Goal: Information Seeking & Learning: Check status

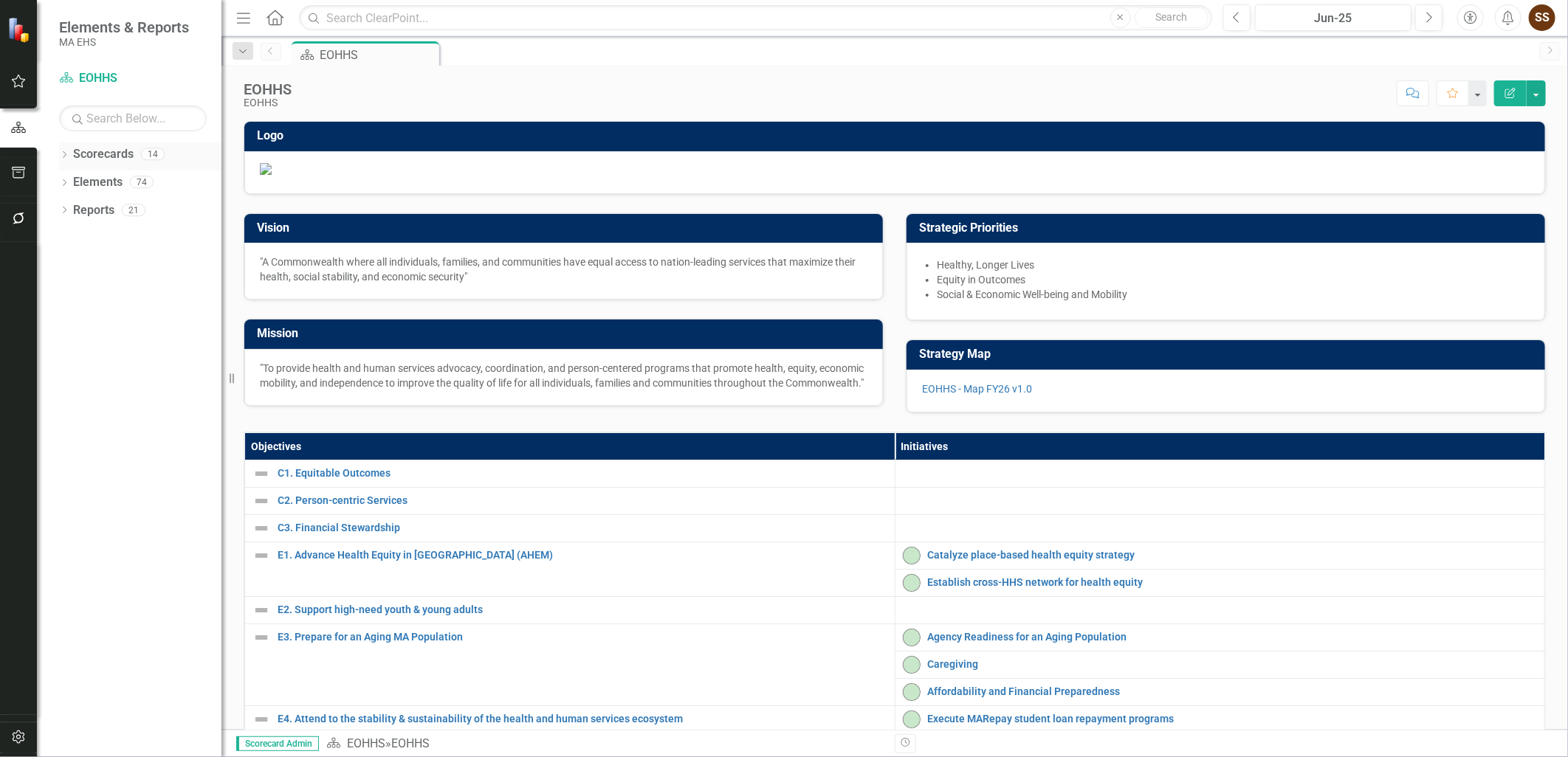
click at [64, 158] on icon "Dropdown" at bounding box center [65, 156] width 11 height 8
click at [69, 180] on icon "Dropdown" at bounding box center [72, 182] width 11 height 9
click at [105, 355] on link "DTA" at bounding box center [158, 350] width 126 height 17
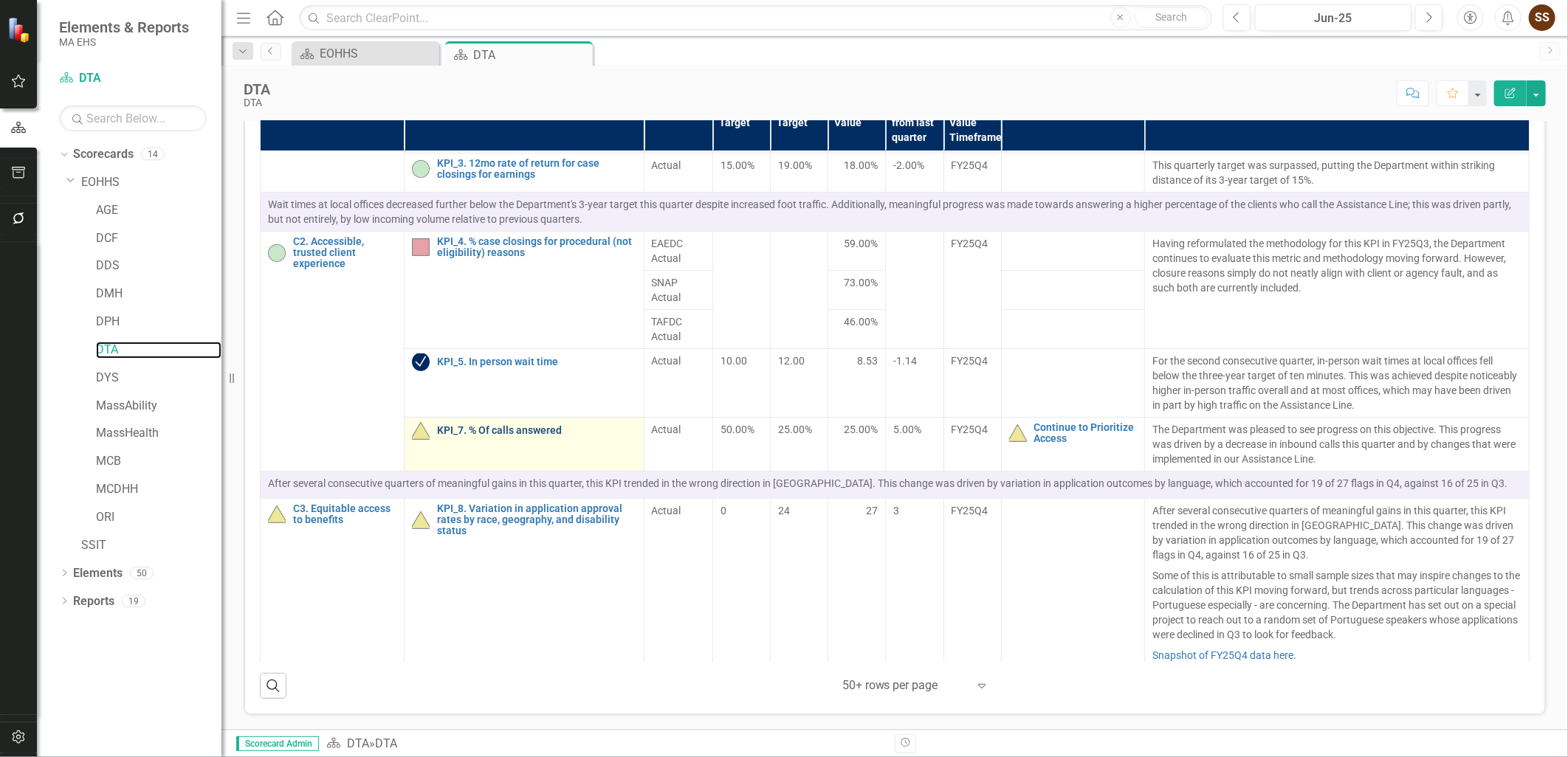
scroll to position [111, 0]
click at [484, 427] on link "KPI_7. % Of calls answered" at bounding box center [537, 428] width 199 height 11
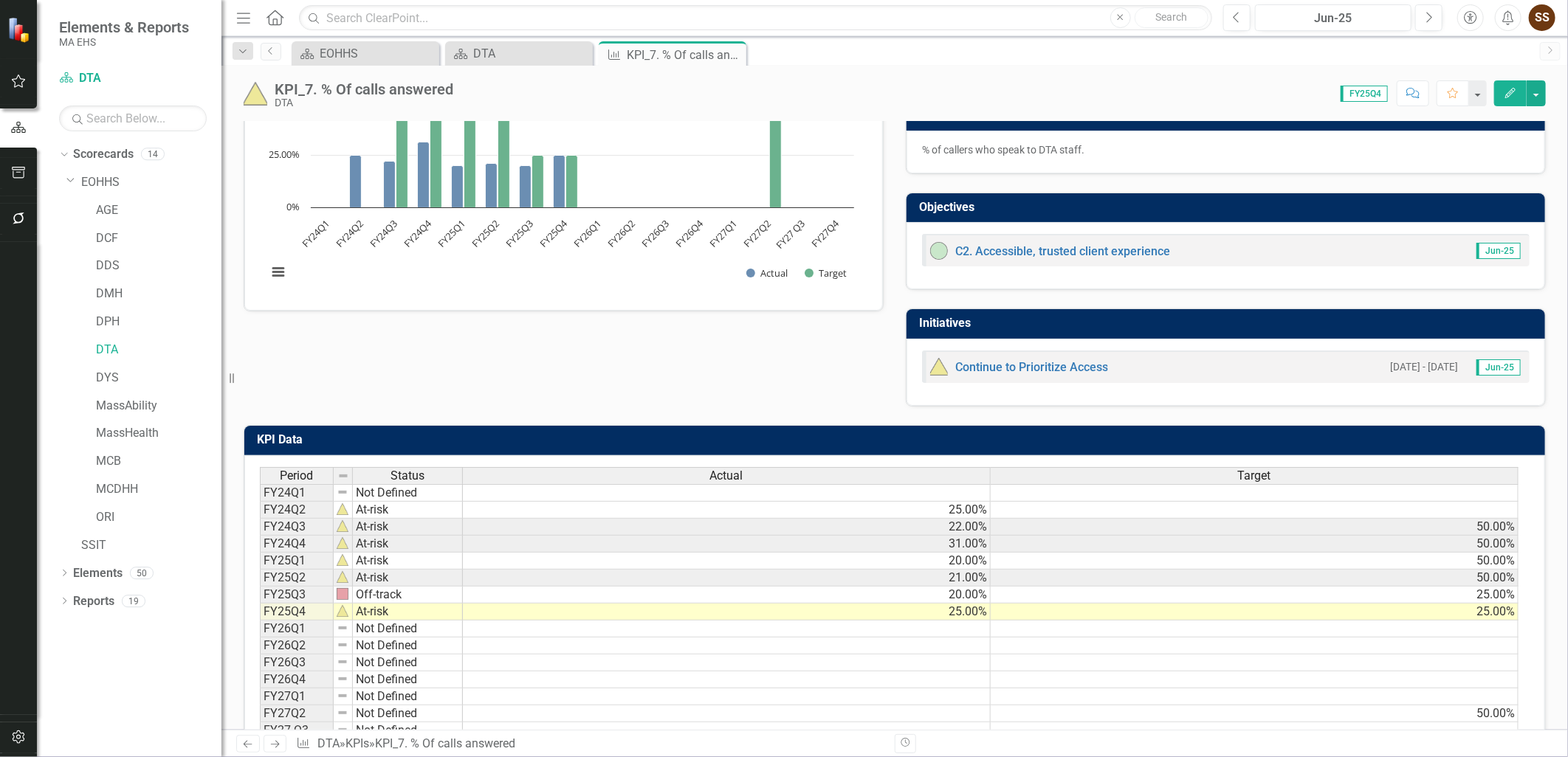
scroll to position [285, 0]
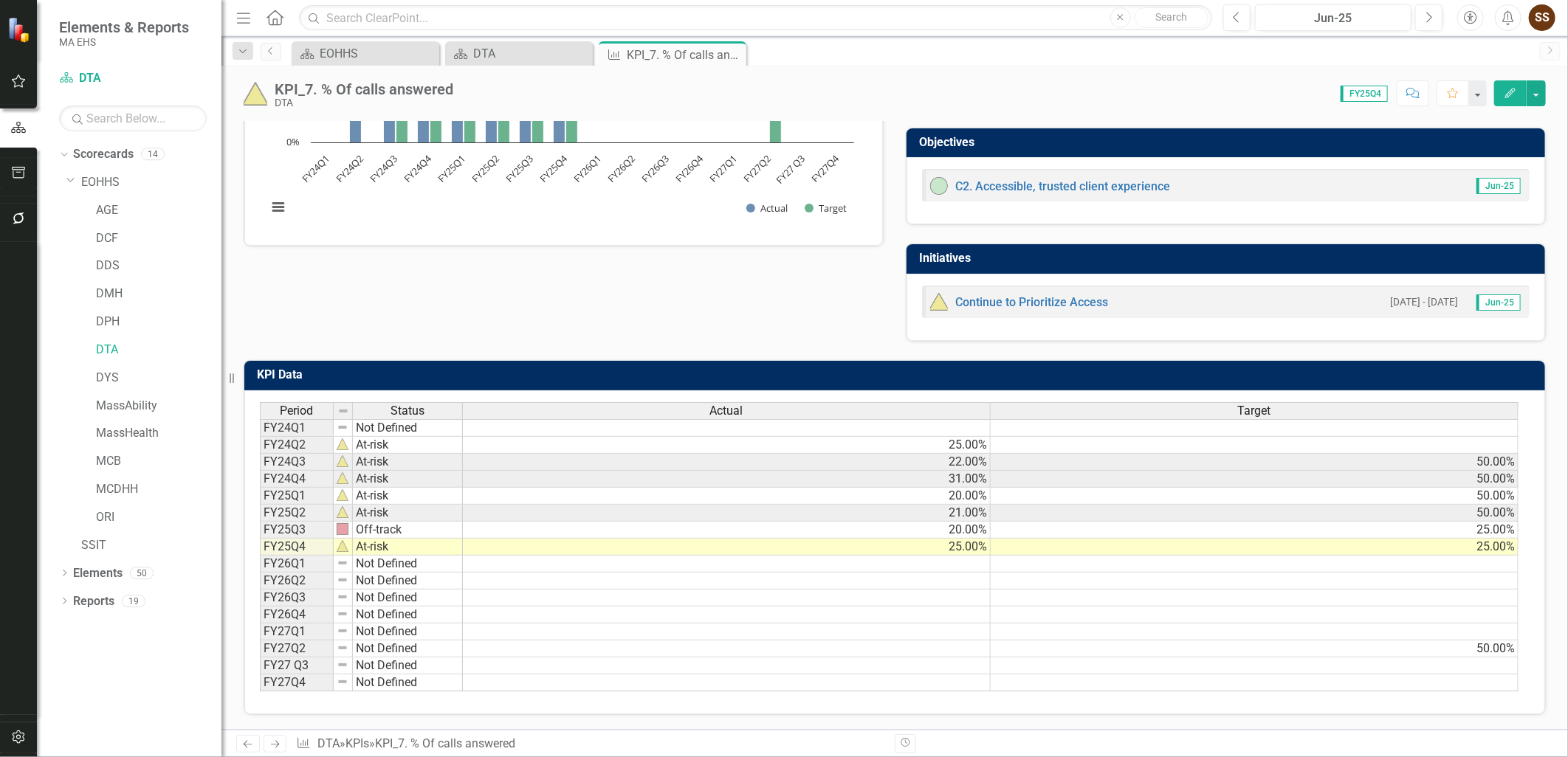
click at [195, 683] on div "Dropdown Scorecards 14 Dropdown EOHHS AGE DCF DDS DMH DPH DTA DYS MassAbility M…" at bounding box center [129, 450] width 184 height 615
click at [194, 654] on div "Dropdown Scorecards 14 Dropdown EOHHS AGE DCF DDS DMH DPH DTA DYS MassAbility M…" at bounding box center [129, 450] width 184 height 615
click at [239, 646] on div "KPI Data Last Calculated Period Status Actual Target FY24Q1 Not Defined FY24Q2 …" at bounding box center [895, 528] width 1324 height 374
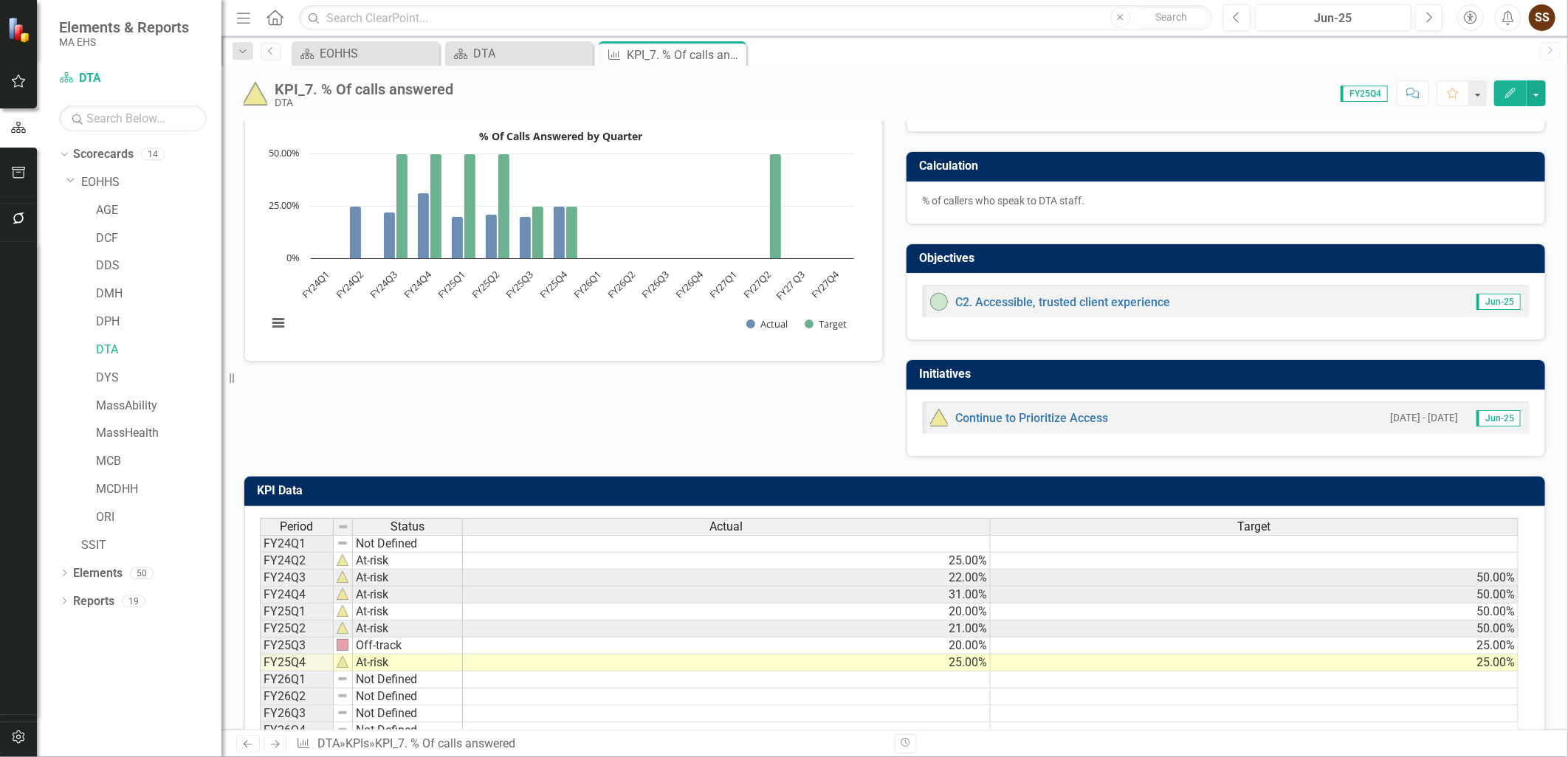
scroll to position [0, 0]
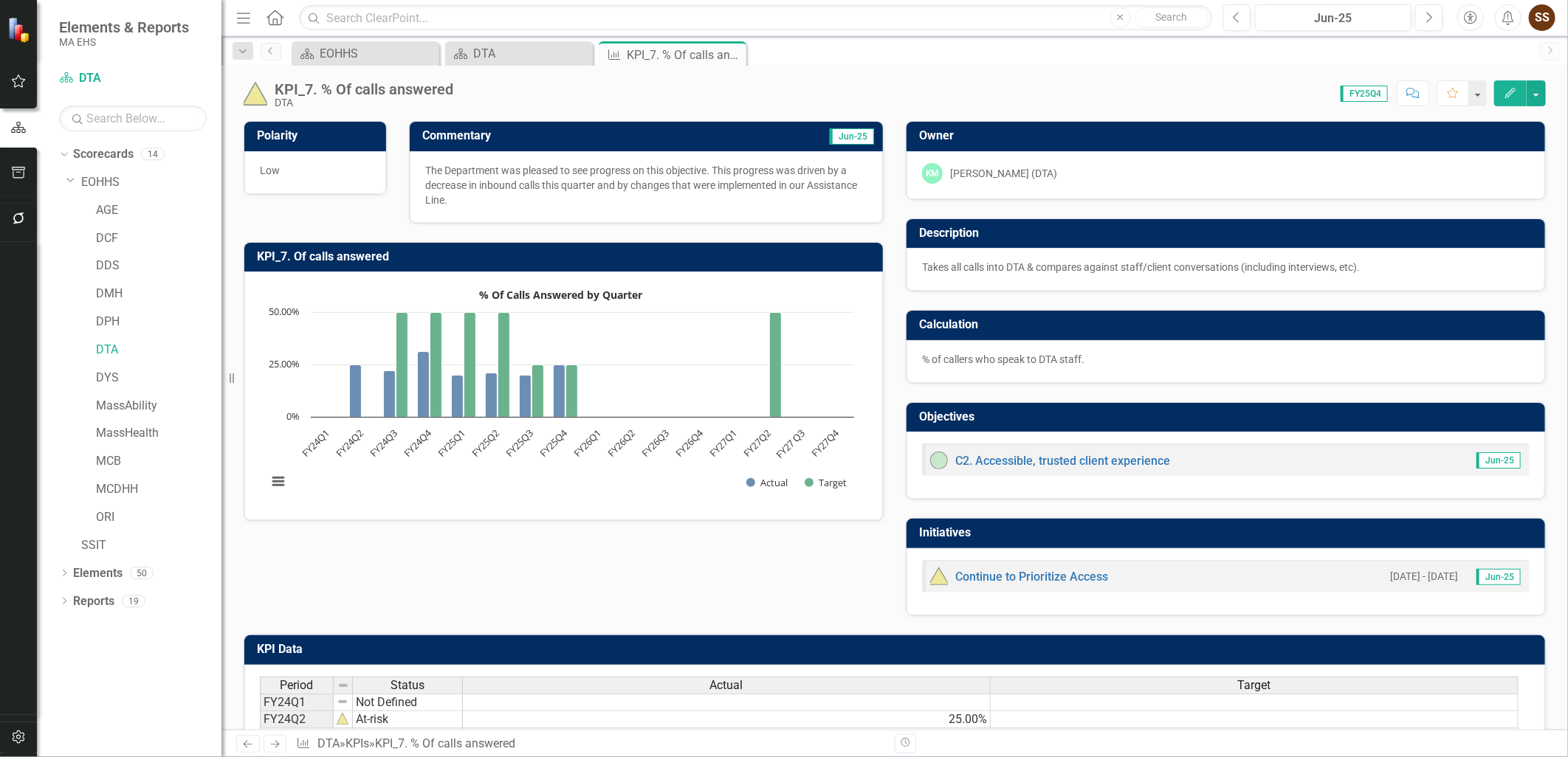
click at [1366, 93] on span "FY25Q4" at bounding box center [1364, 94] width 47 height 16
click at [1359, 94] on span "FY25Q4" at bounding box center [1364, 94] width 47 height 16
click at [1296, 23] on div "Jun-25" at bounding box center [1334, 18] width 146 height 17
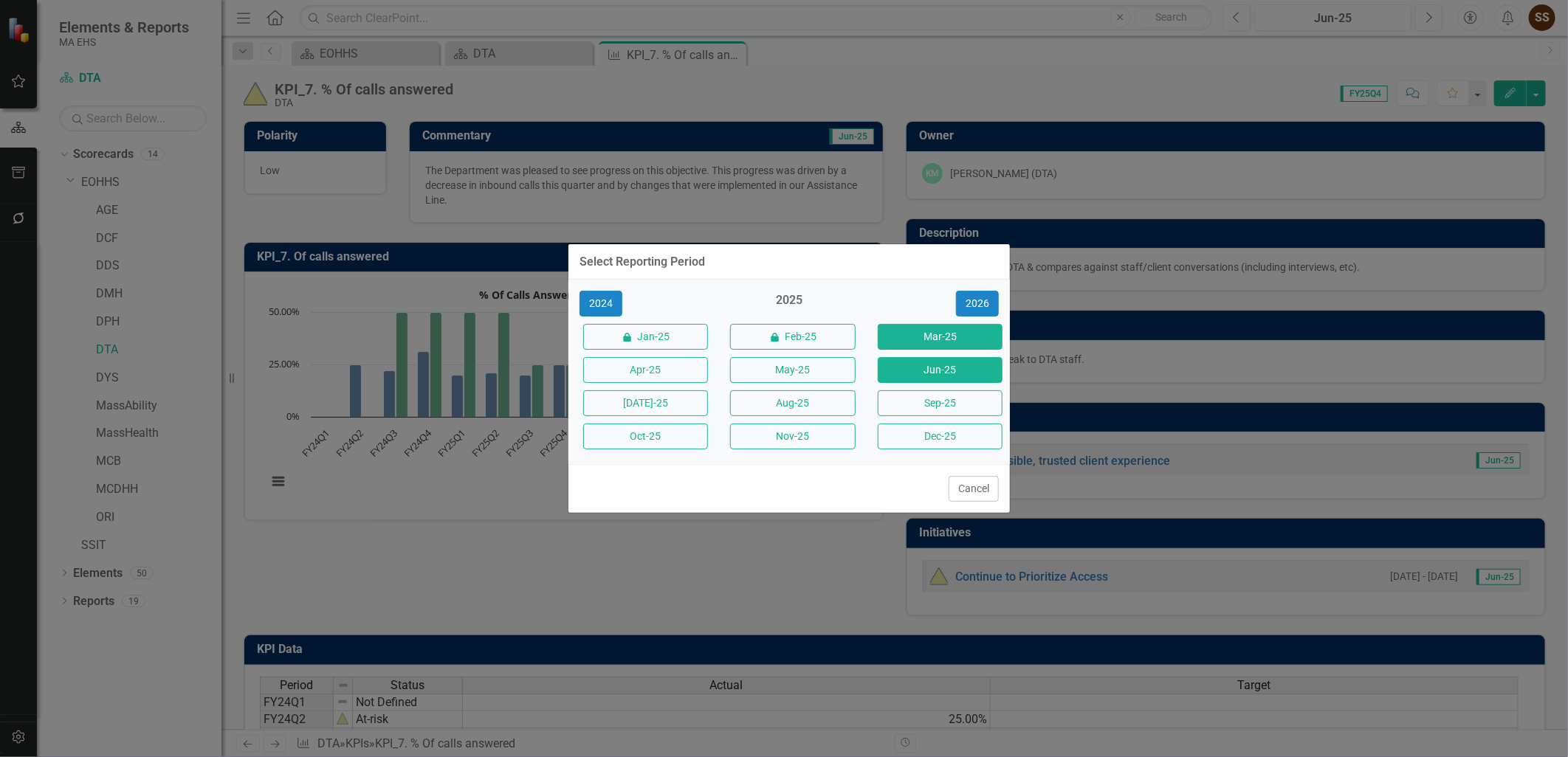
click at [918, 330] on button "Mar-25" at bounding box center [940, 337] width 125 height 26
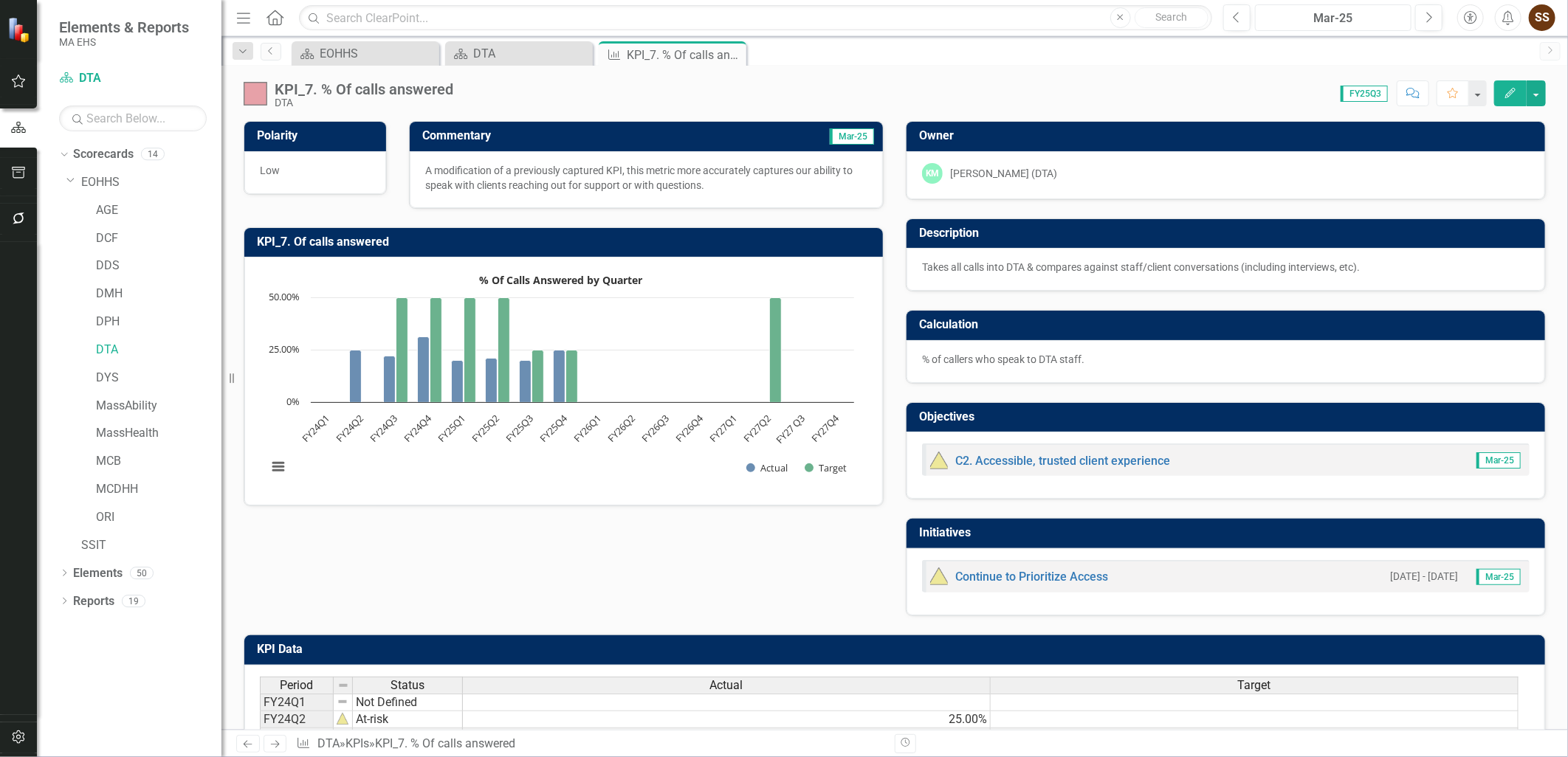
click at [1304, 18] on div "Mar-25" at bounding box center [1334, 18] width 146 height 17
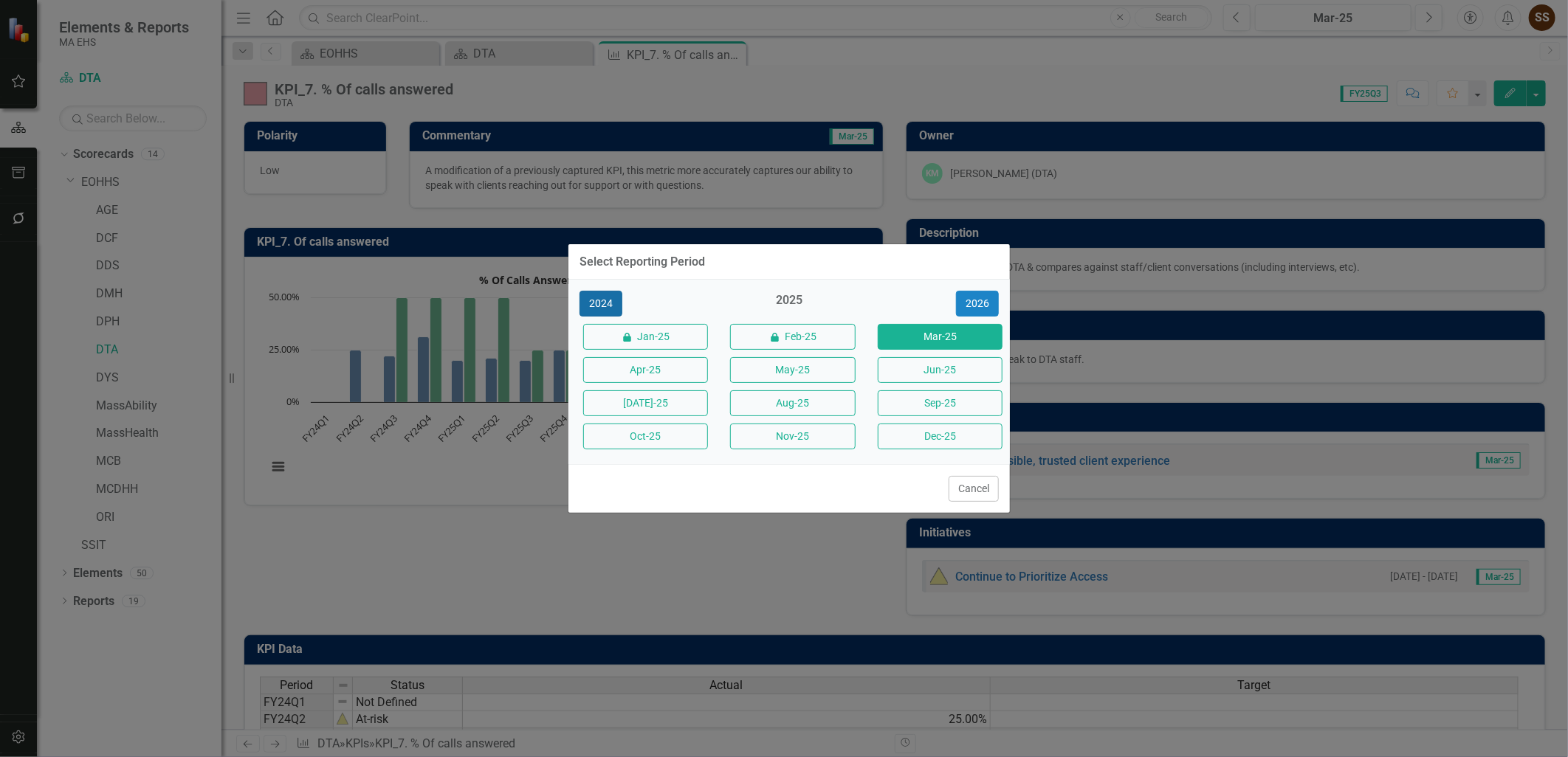
click at [594, 304] on button "2024" at bounding box center [601, 304] width 43 height 26
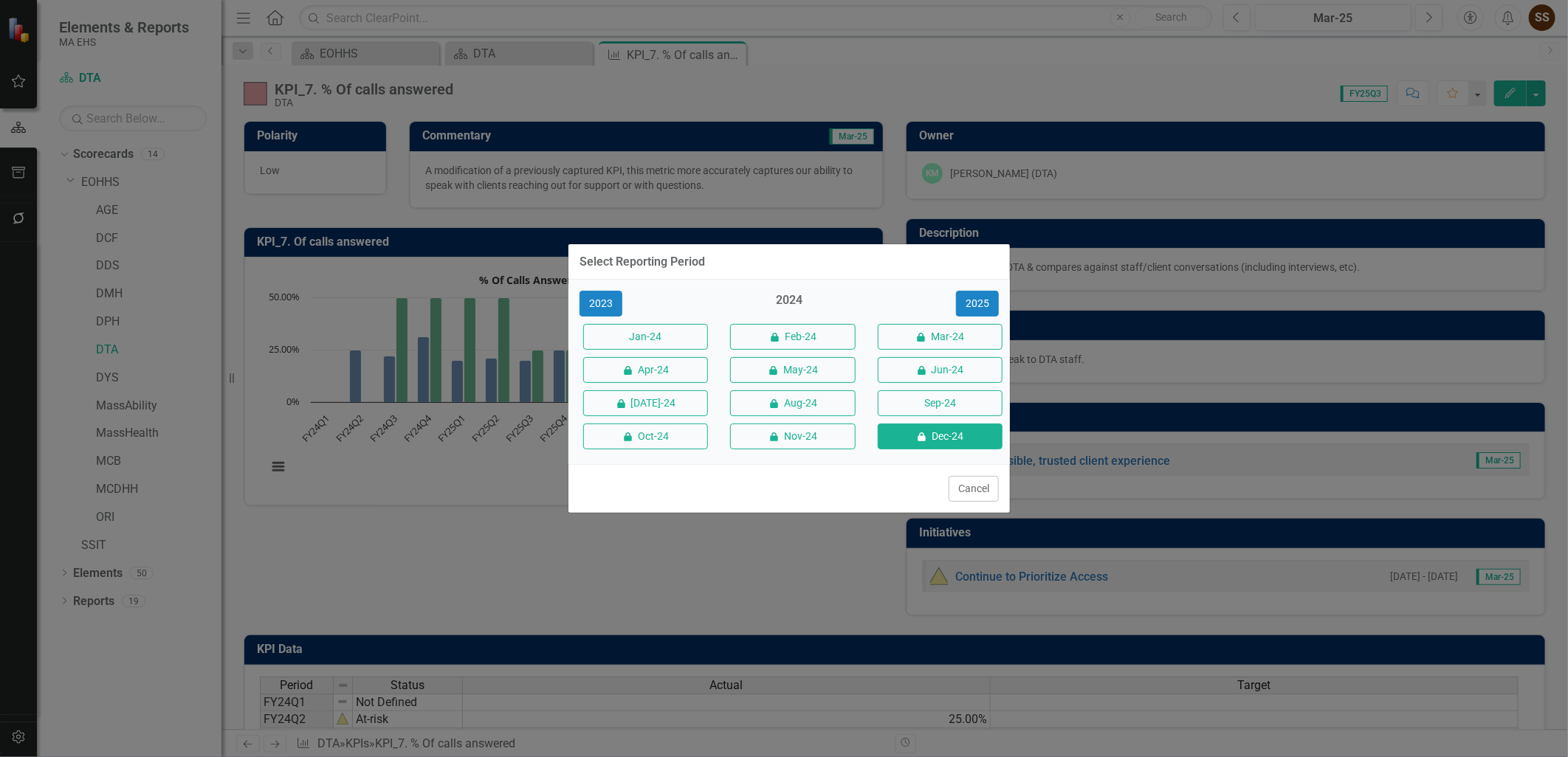
click at [929, 435] on button "icon.lock Dec-24" at bounding box center [940, 437] width 125 height 26
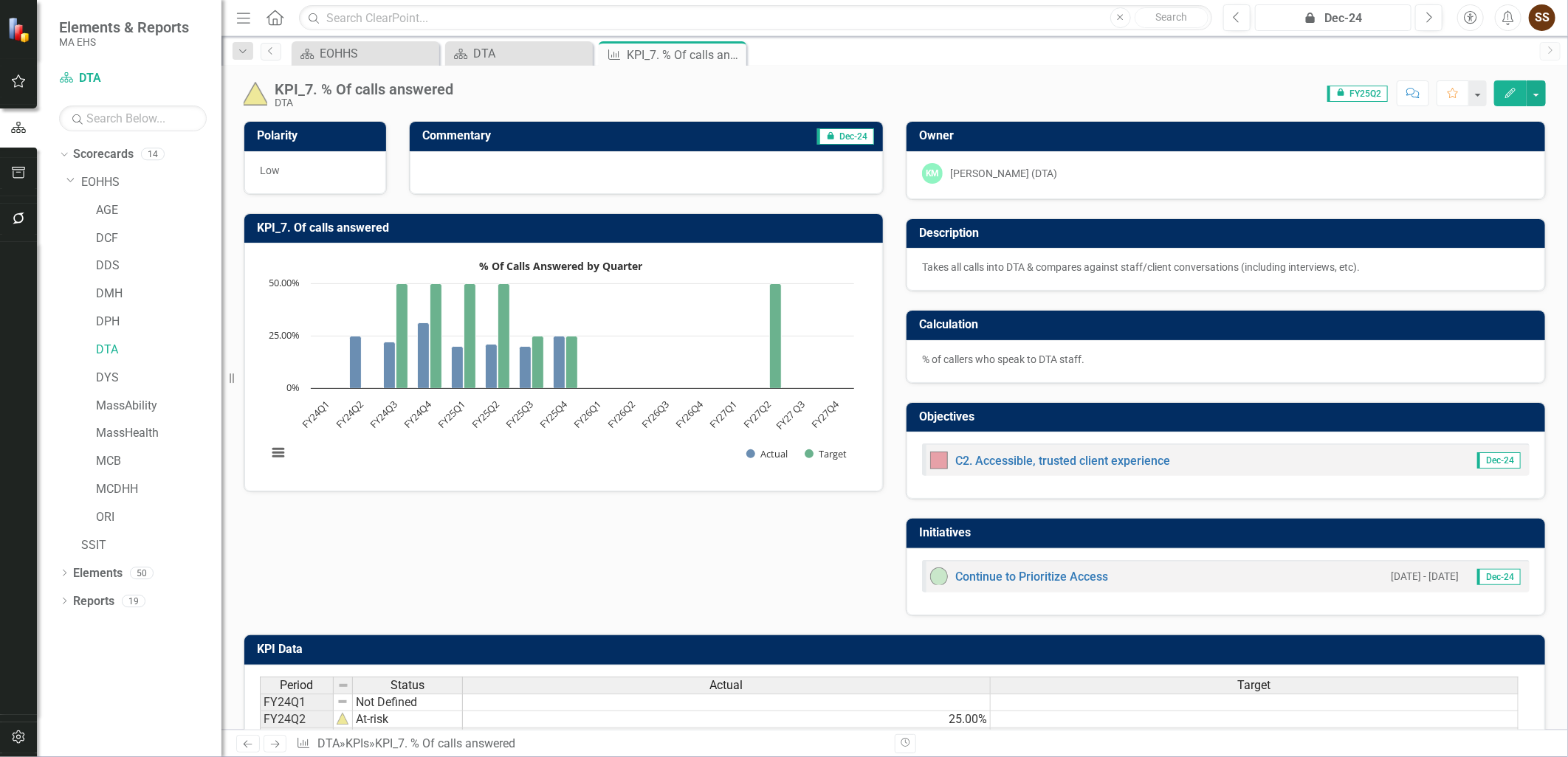
click at [1331, 11] on div "icon.lock Dec-24" at bounding box center [1334, 18] width 146 height 17
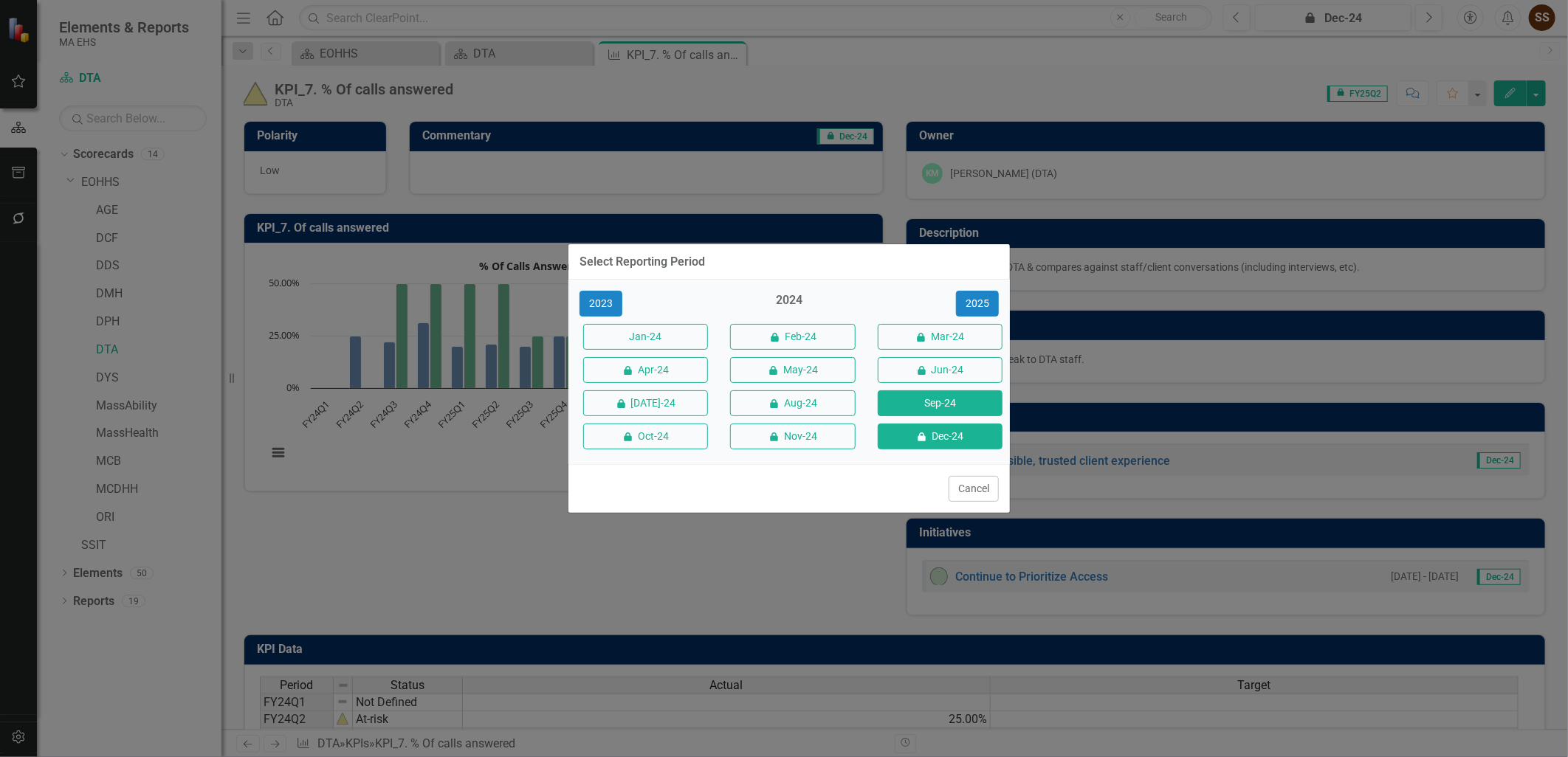
click at [919, 410] on button "Sep-24" at bounding box center [940, 403] width 125 height 26
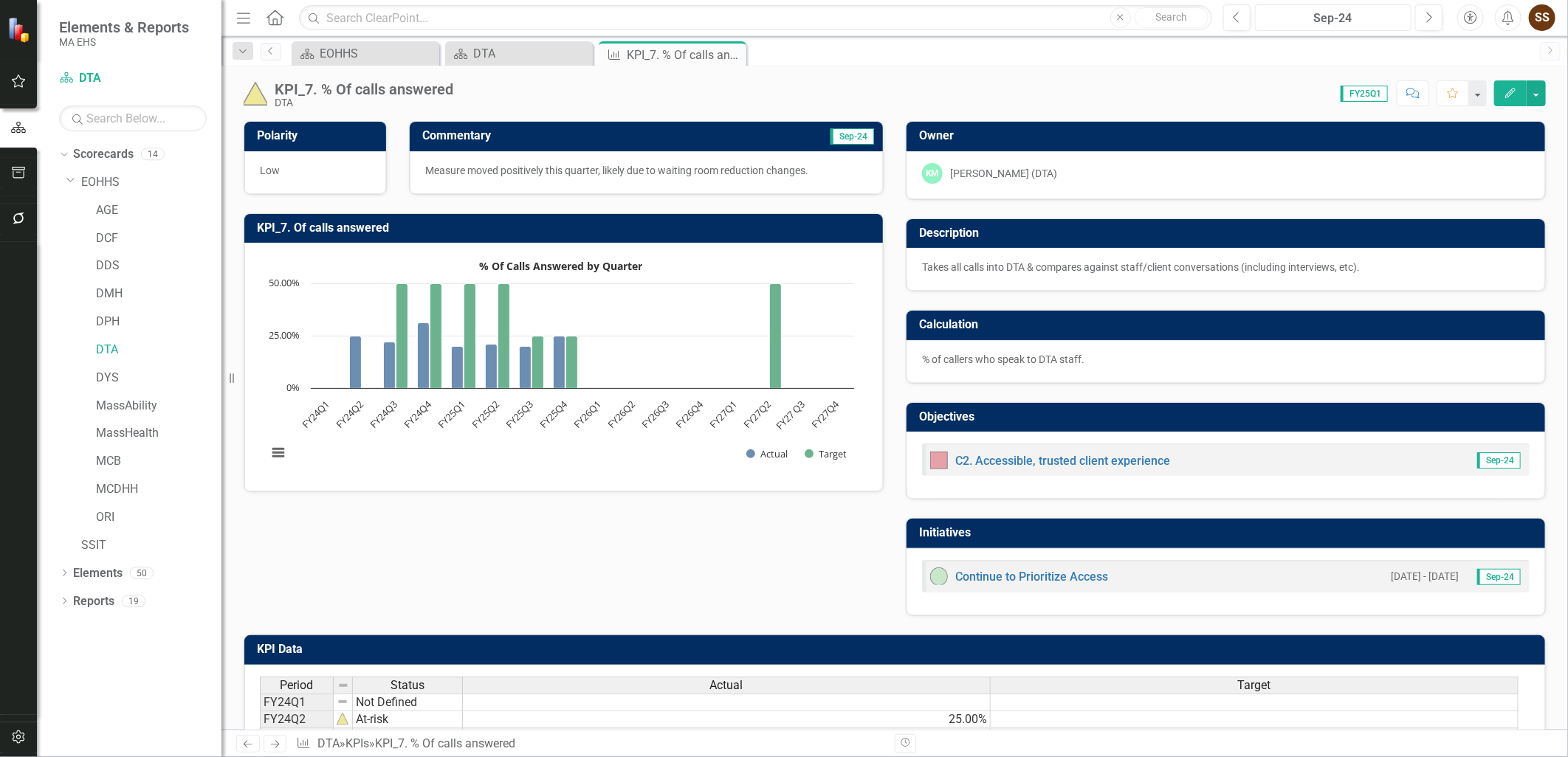
click at [1335, 16] on div "Sep-24" at bounding box center [1334, 18] width 146 height 17
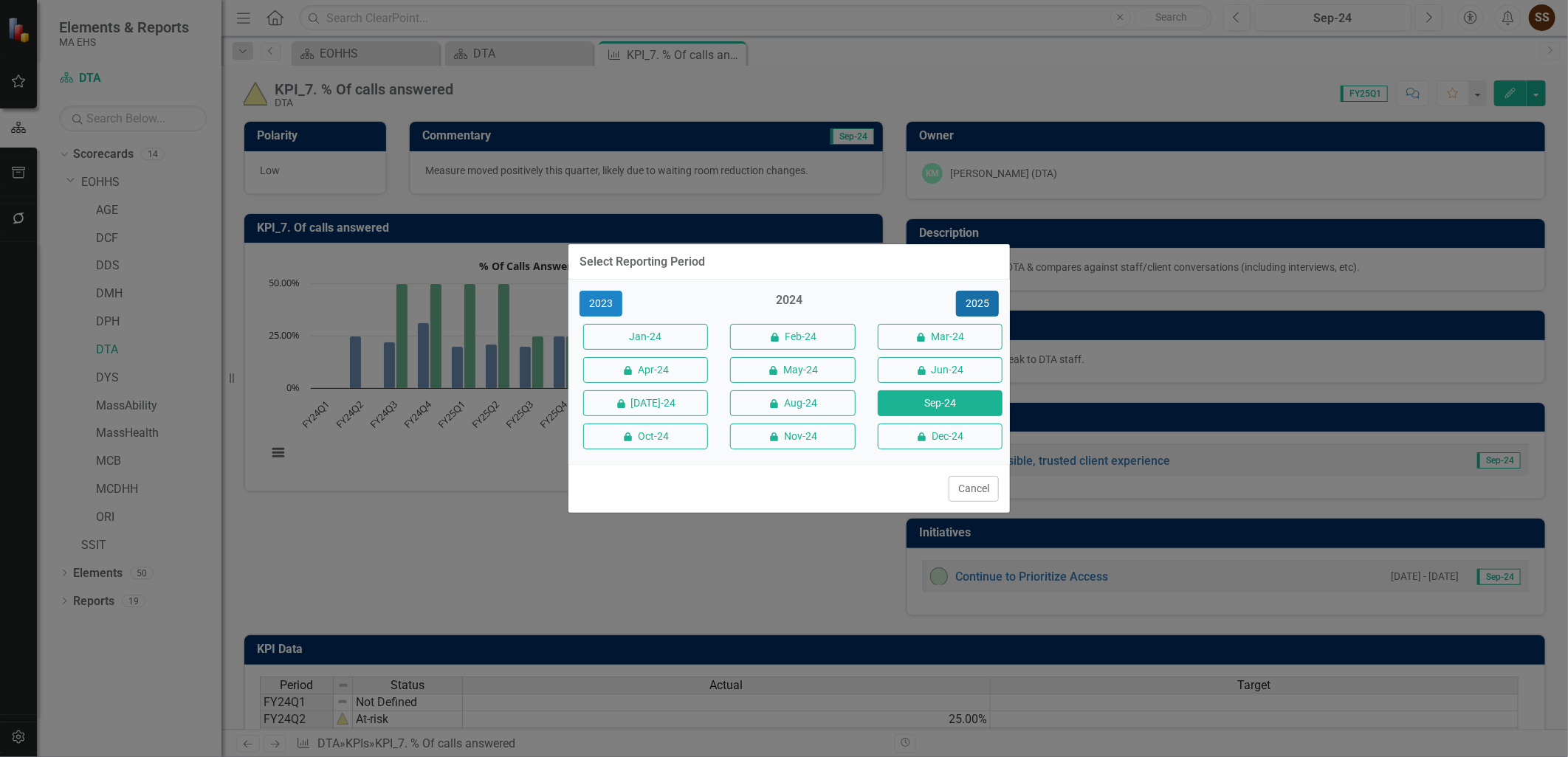
click at [980, 311] on button "2025" at bounding box center [977, 304] width 43 height 26
click at [948, 370] on button "Jun-25" at bounding box center [940, 370] width 125 height 26
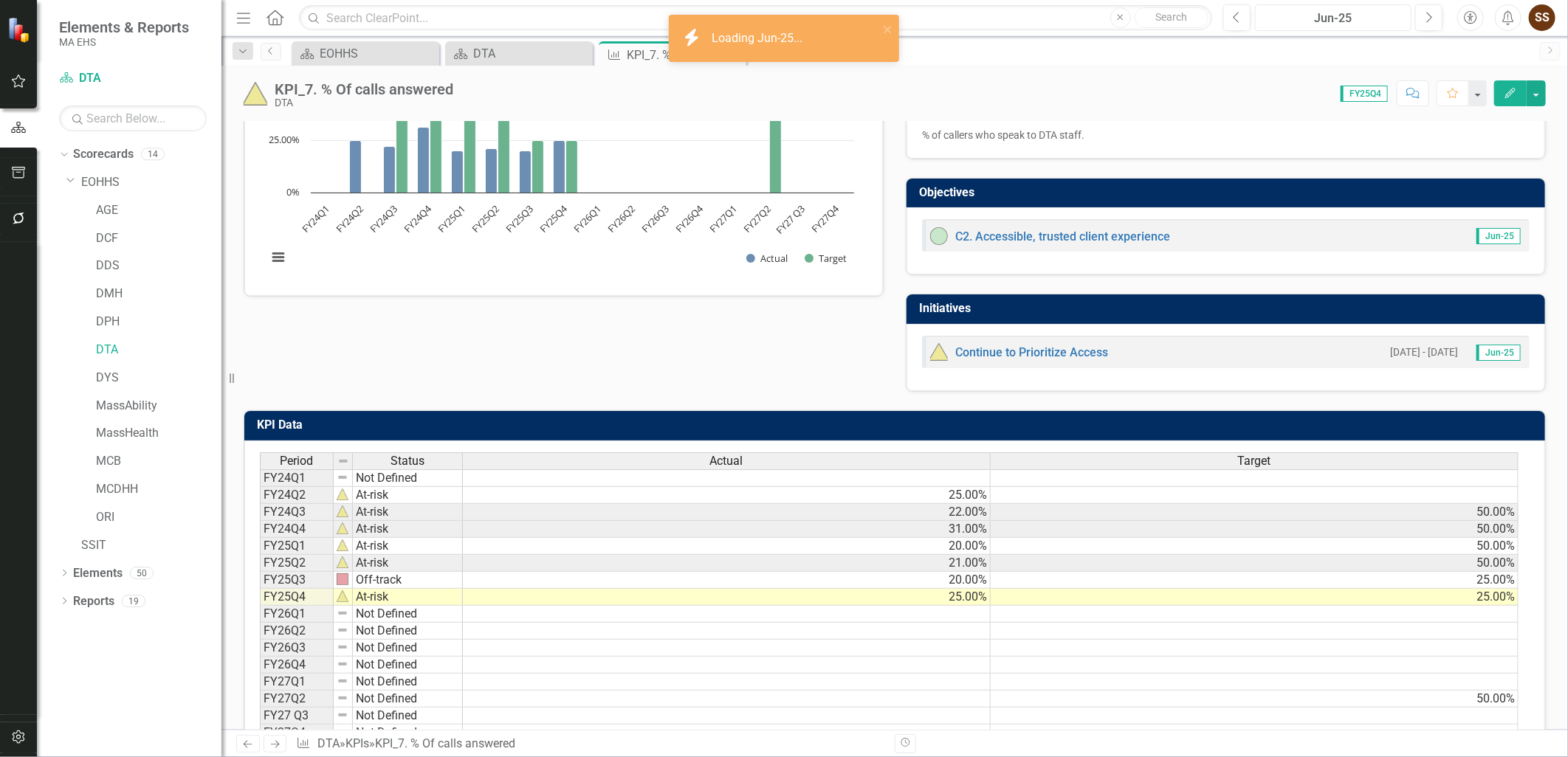
scroll to position [285, 0]
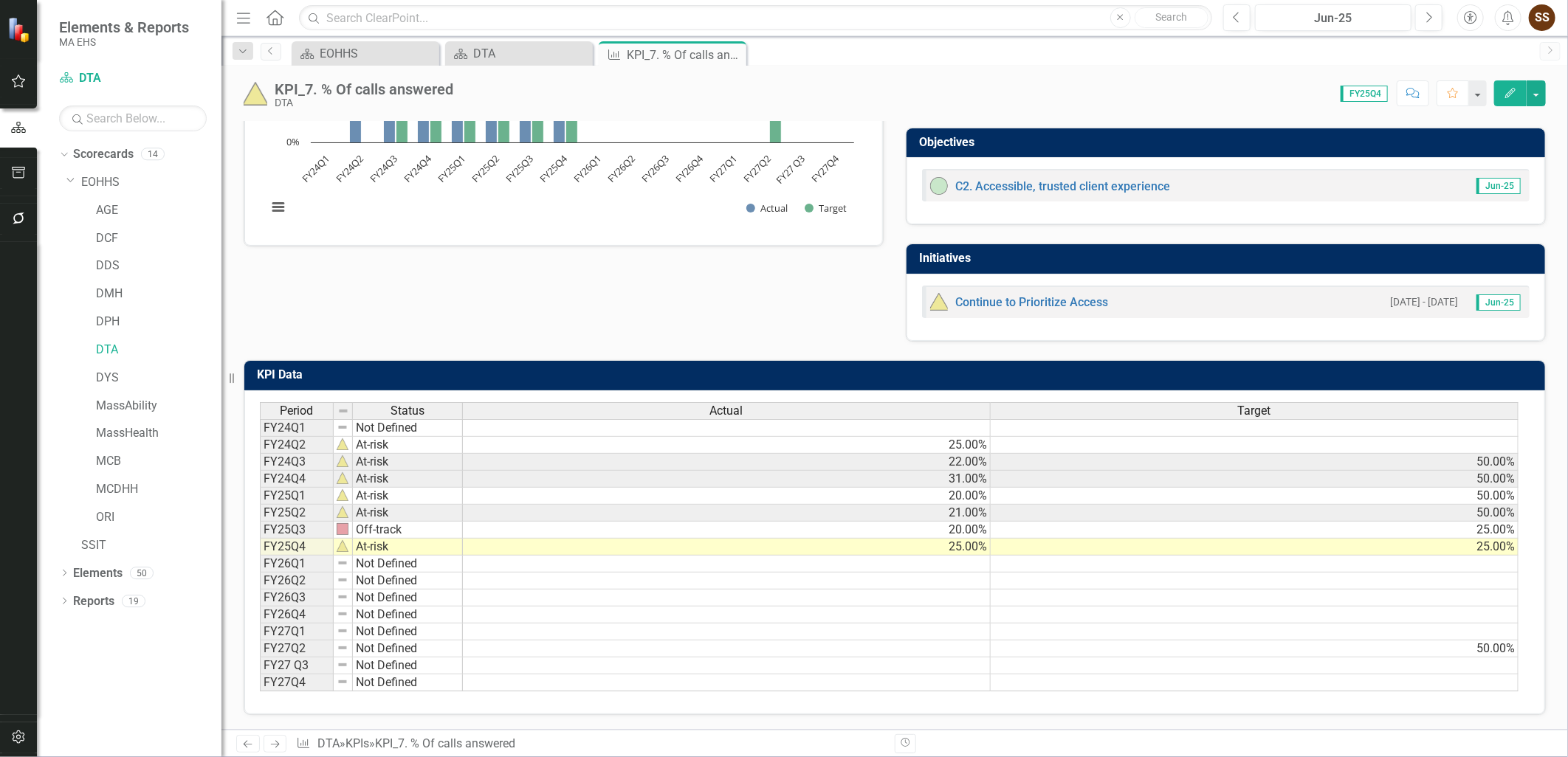
click at [236, 633] on div "KPI Data Last Calculated Period Status Actual Target FY24Q1 Not Defined FY24Q2 …" at bounding box center [895, 528] width 1324 height 374
click at [234, 511] on div "KPI Data Last Calculated Period Status Actual Target FY24Q1 Not Defined FY24Q2 …" at bounding box center [895, 528] width 1324 height 374
click at [670, 325] on div "Polarity Low Commentary Jun-25 The Department was pleased to see progress on th…" at bounding box center [895, 84] width 1324 height 514
click at [803, 307] on div "Polarity Low Commentary Jun-25 The Department was pleased to see progress on th…" at bounding box center [895, 84] width 1324 height 514
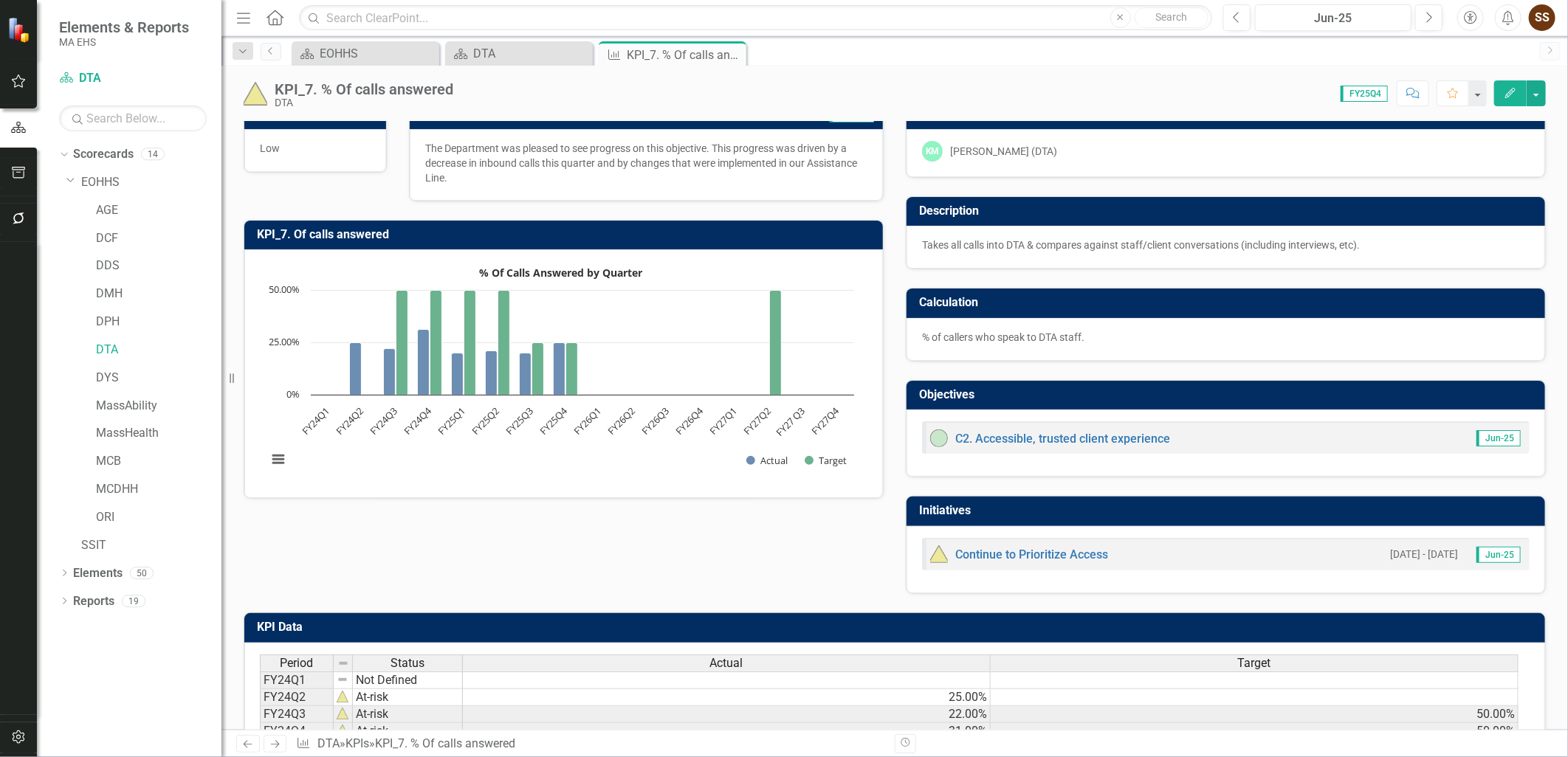
scroll to position [27, 0]
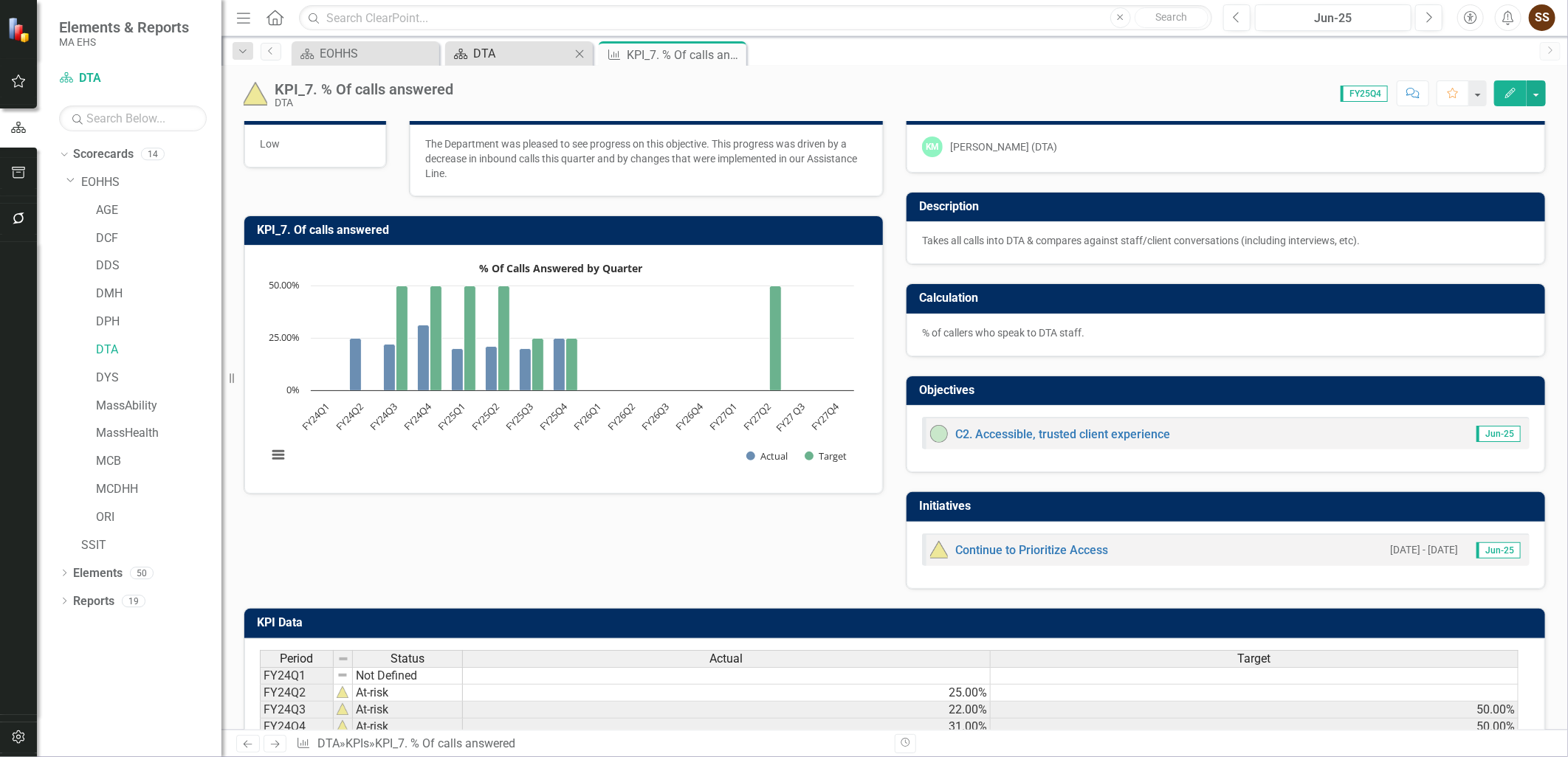
click at [480, 47] on div "DTA" at bounding box center [522, 53] width 97 height 18
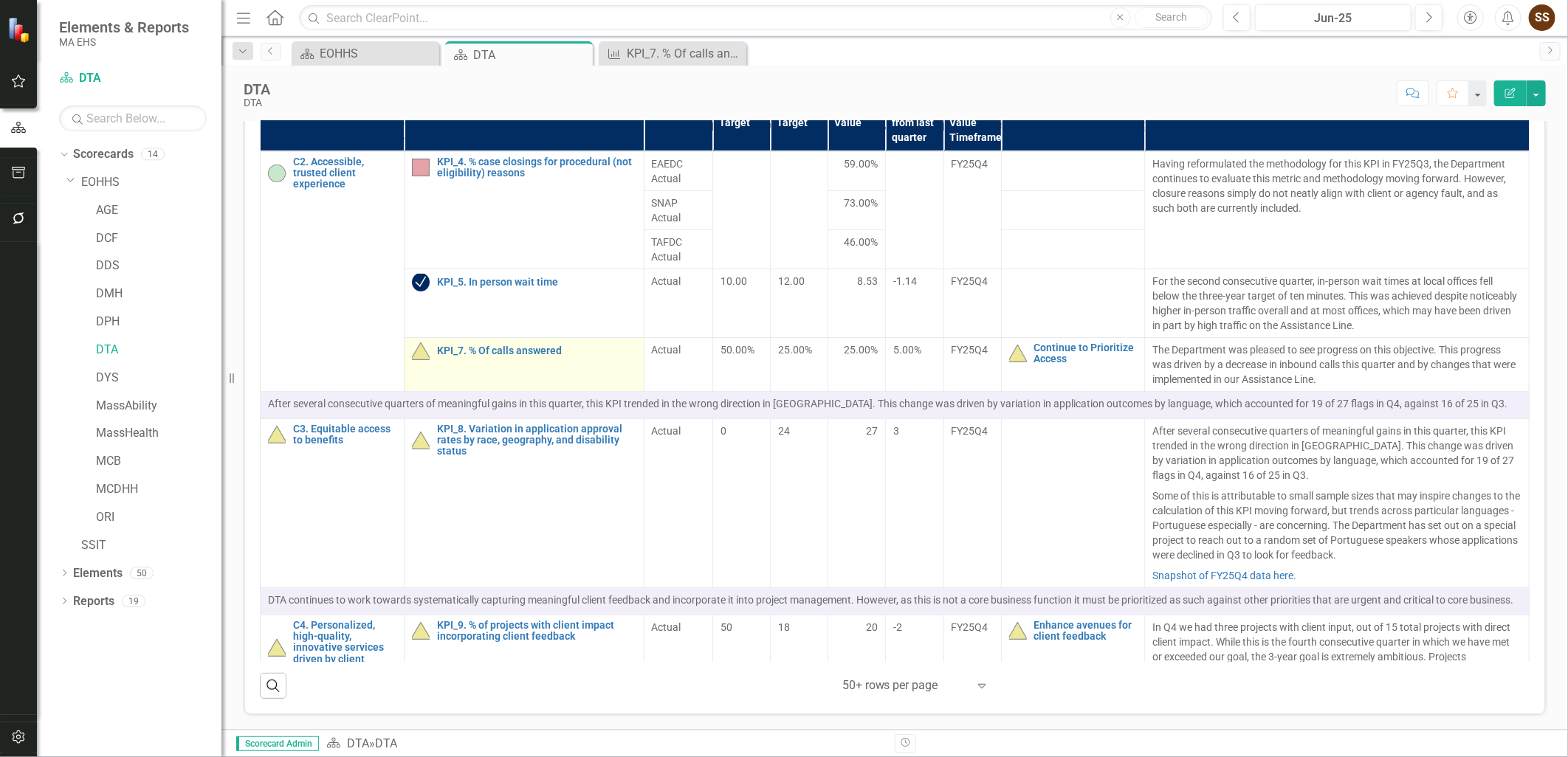
scroll to position [190, 0]
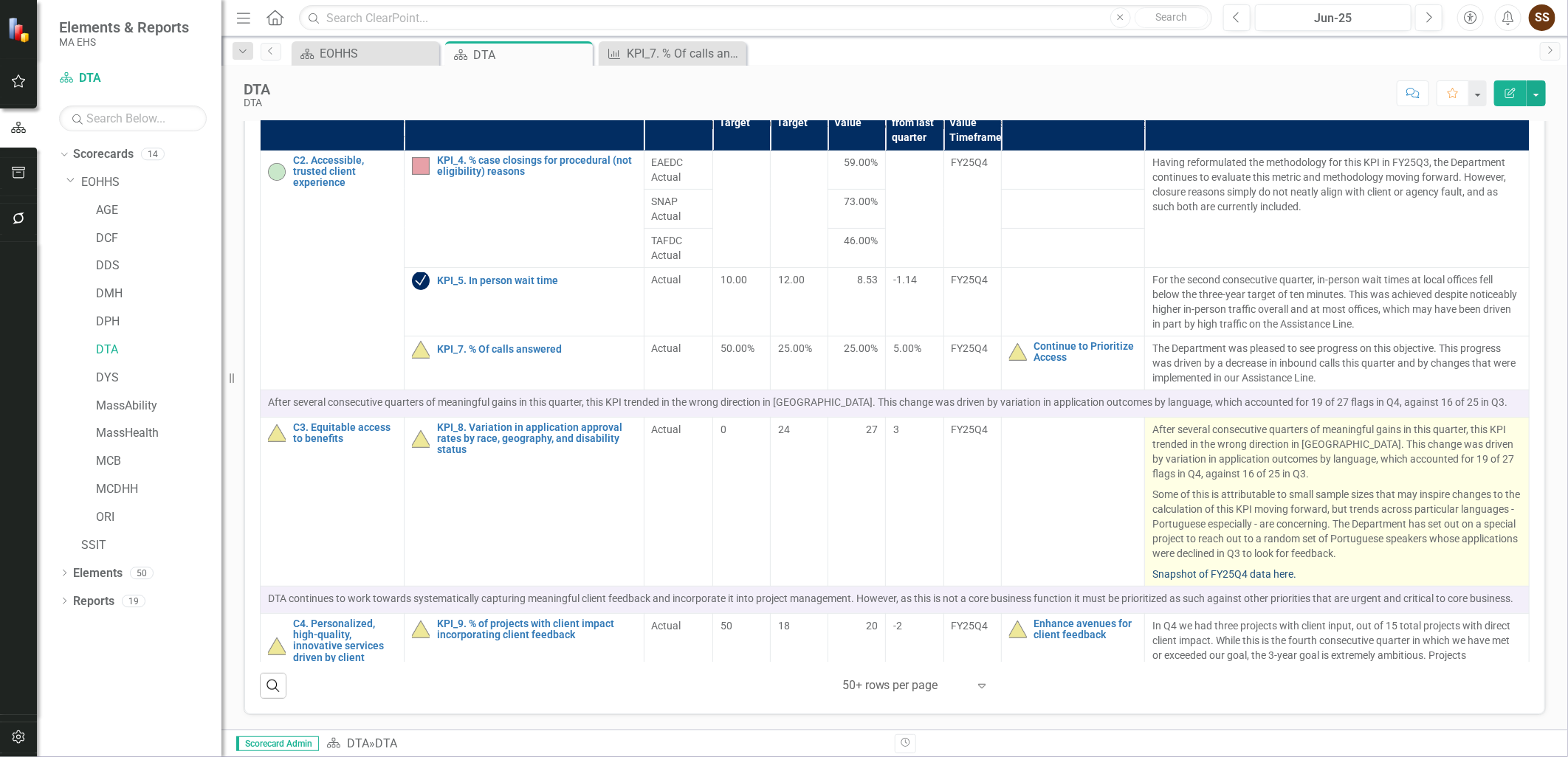
click at [1166, 573] on link "Snapshot of FY25Q4 data here." at bounding box center [1224, 574] width 144 height 12
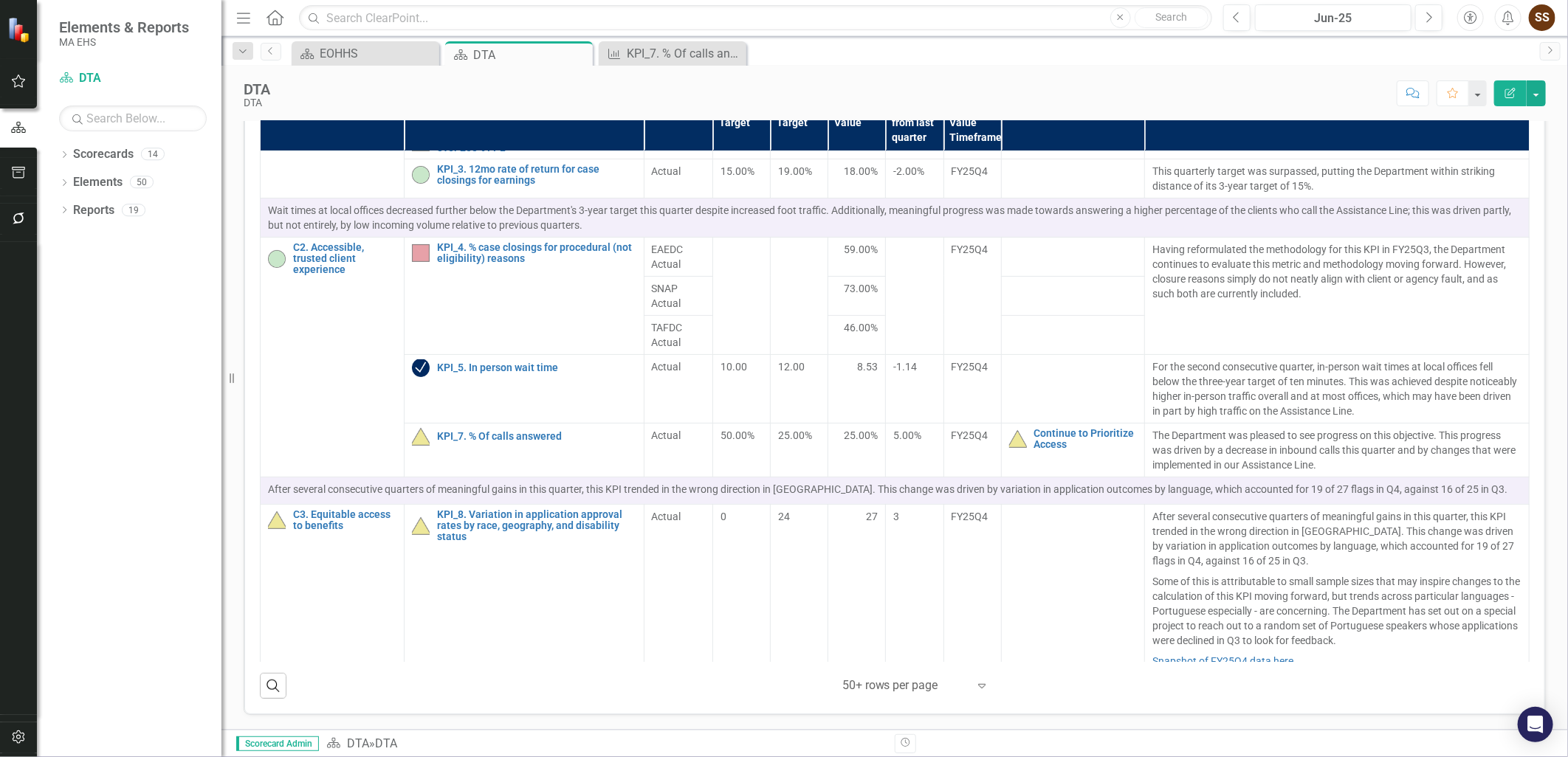
scroll to position [104, 0]
click at [842, 314] on td "73.00%" at bounding box center [857, 294] width 58 height 39
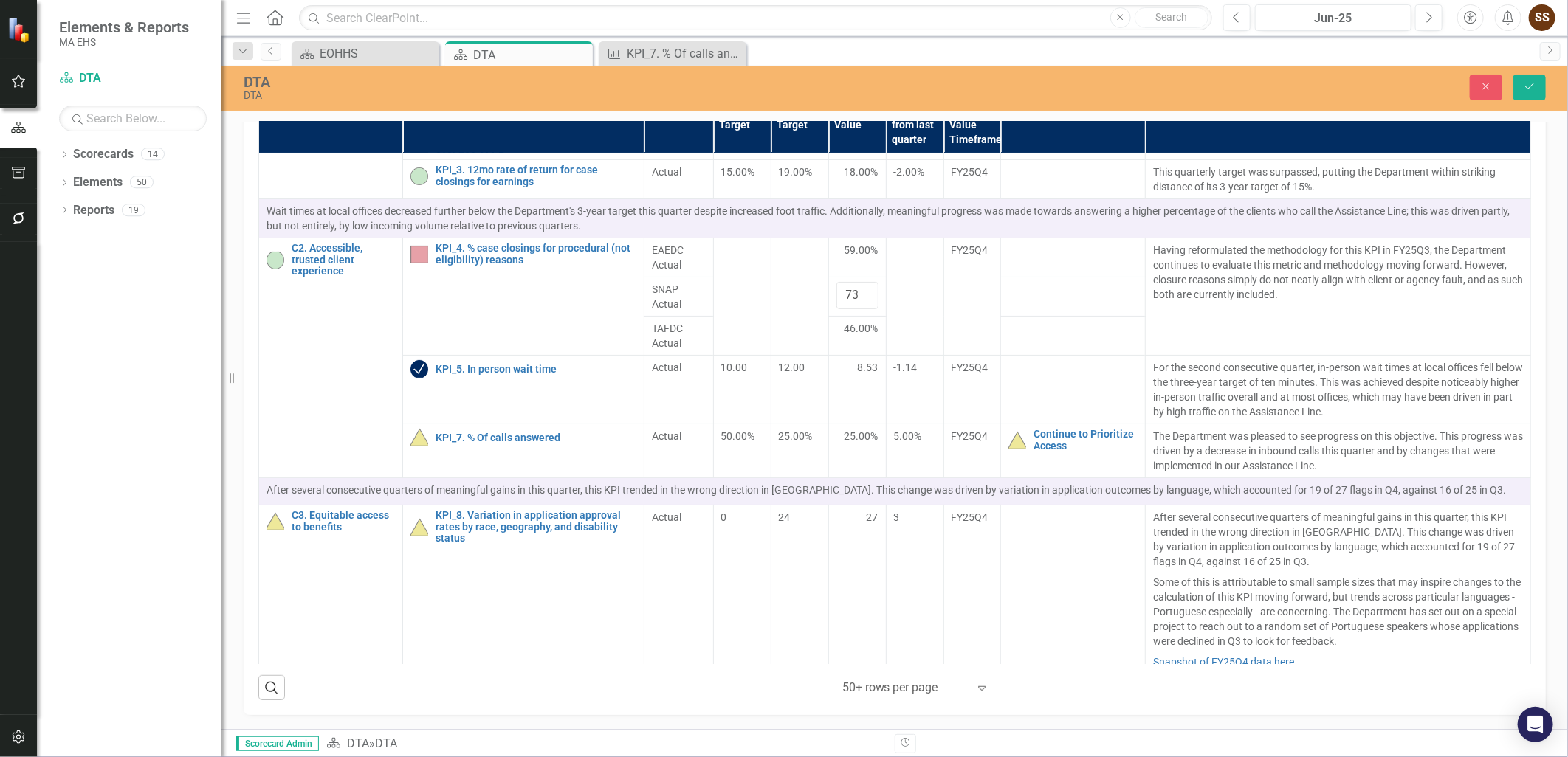
click at [792, 80] on td "Edit Report Select Report Link View Page" at bounding box center [1117, 70] width 834 height 19
click at [1480, 84] on icon "Close" at bounding box center [1486, 87] width 13 height 11
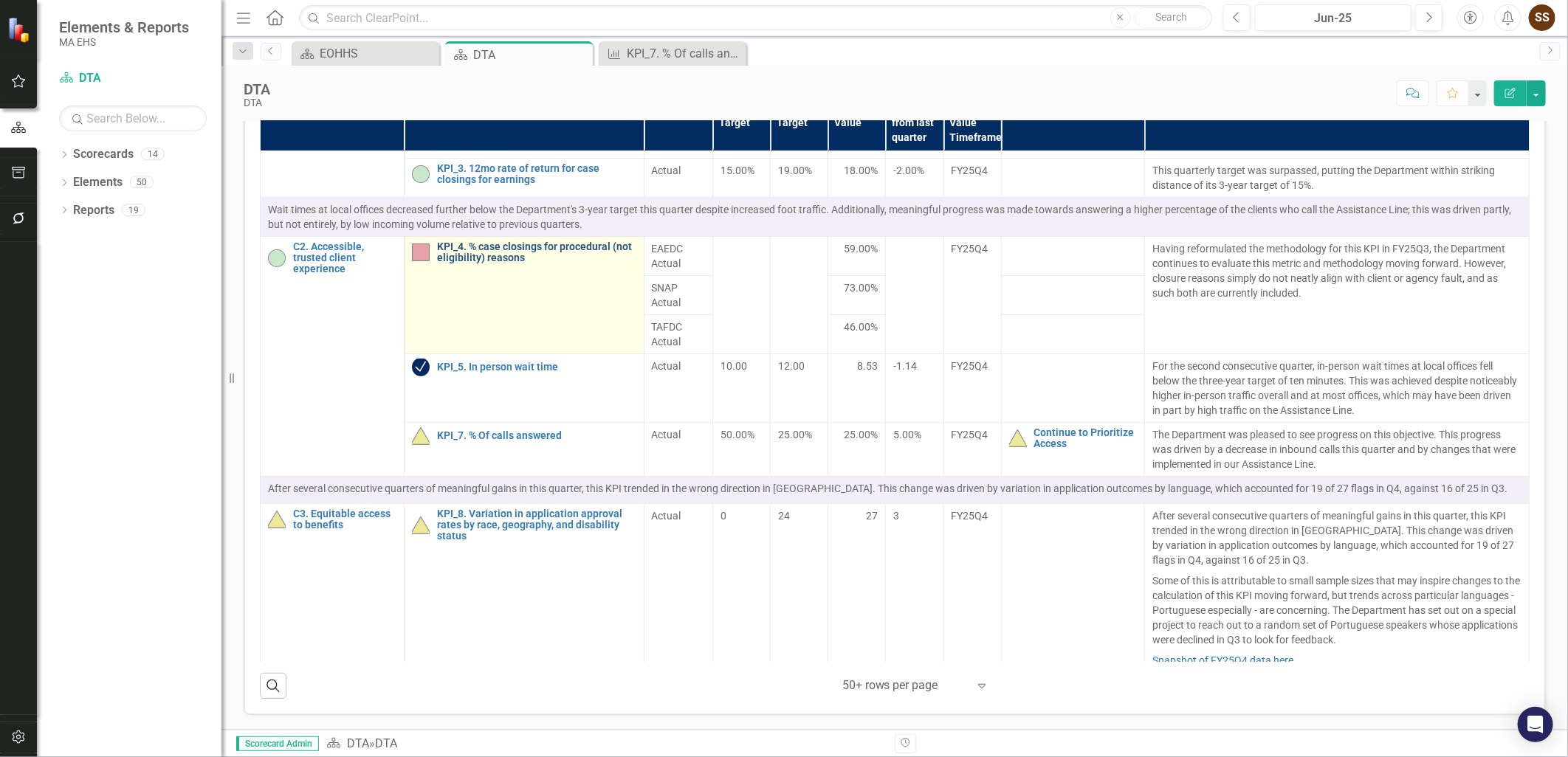
click at [510, 264] on link "KPI_4. % case closings for procedural (not eligibility) reasons" at bounding box center [537, 253] width 199 height 23
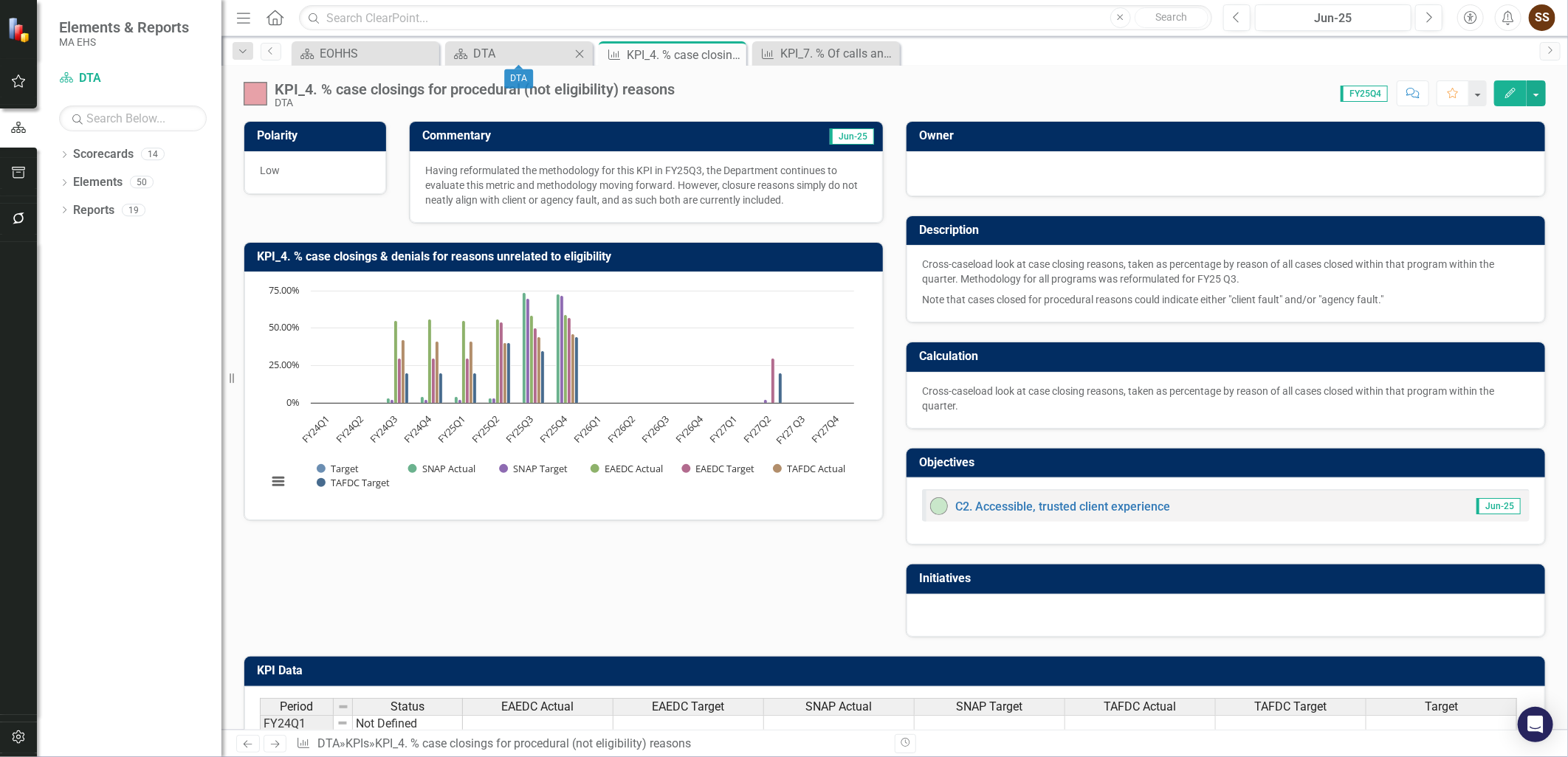
click at [537, 42] on div "Scorecard DTA Close" at bounding box center [519, 53] width 148 height 24
click at [517, 48] on div "DTA" at bounding box center [522, 53] width 97 height 18
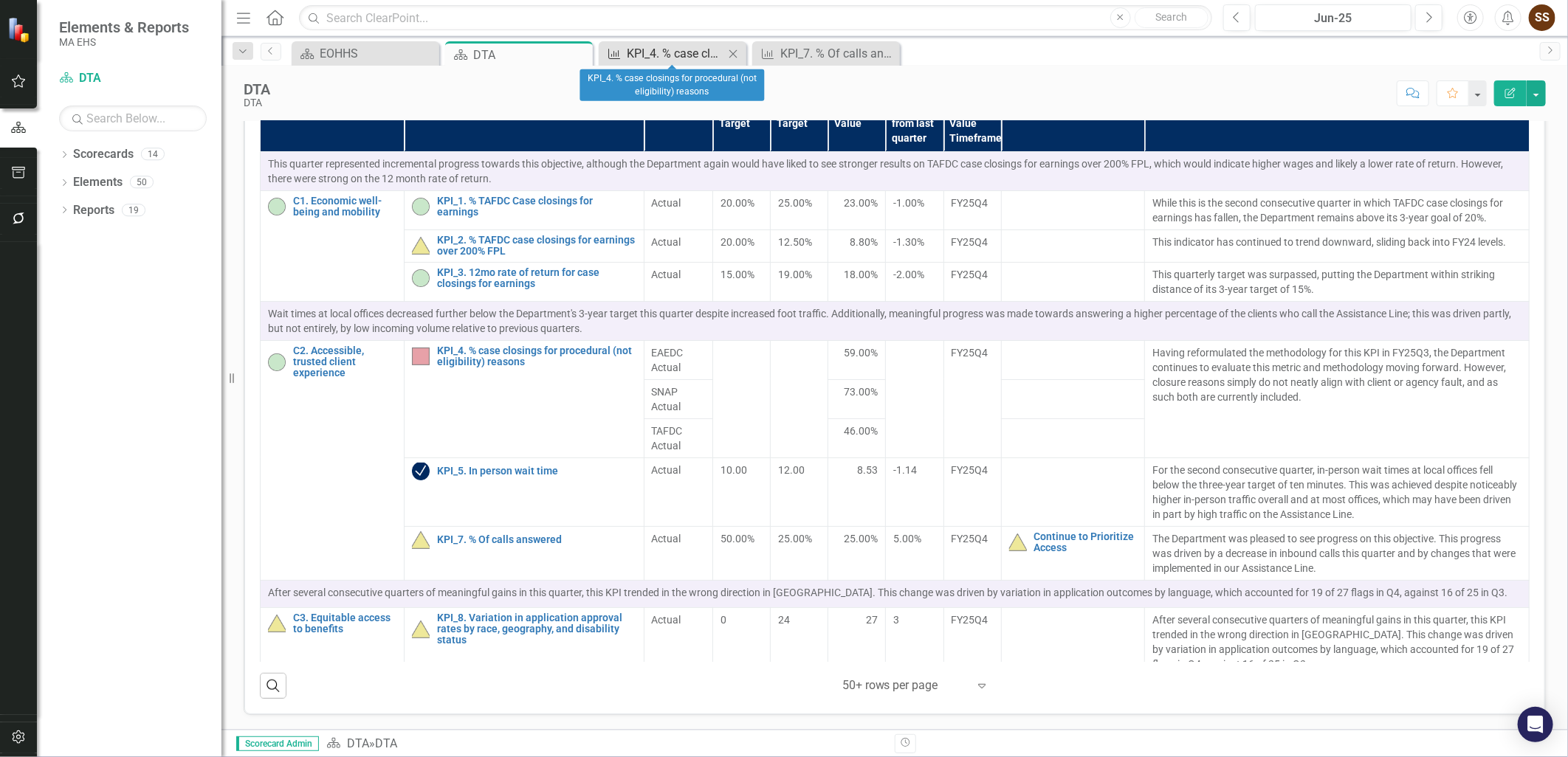
click at [642, 49] on div "KPI_4. % case closings for procedural (not eligibility) reasons" at bounding box center [675, 53] width 97 height 18
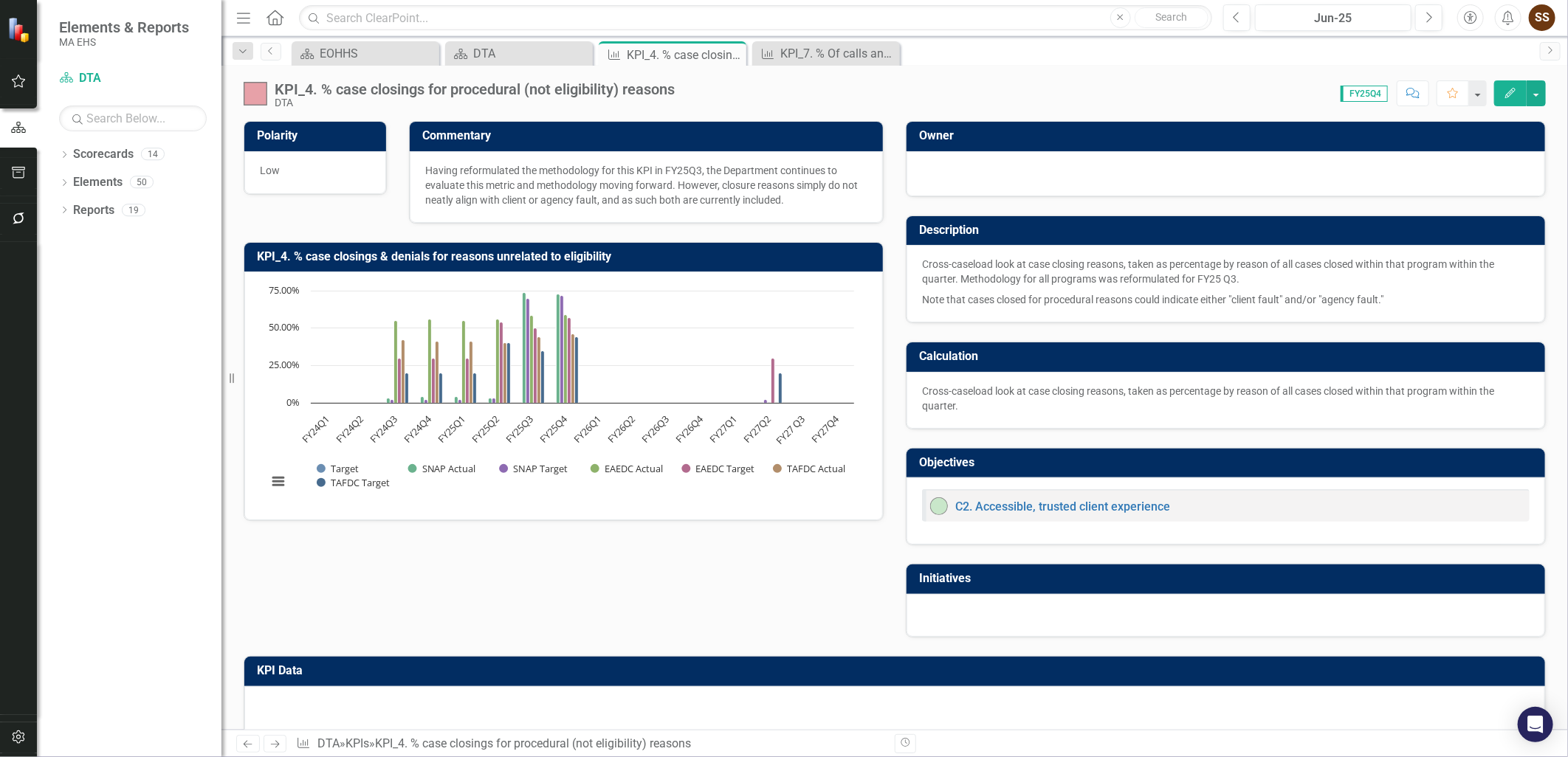
click at [0, 0] on icon "Close" at bounding box center [0, 0] width 0 height 0
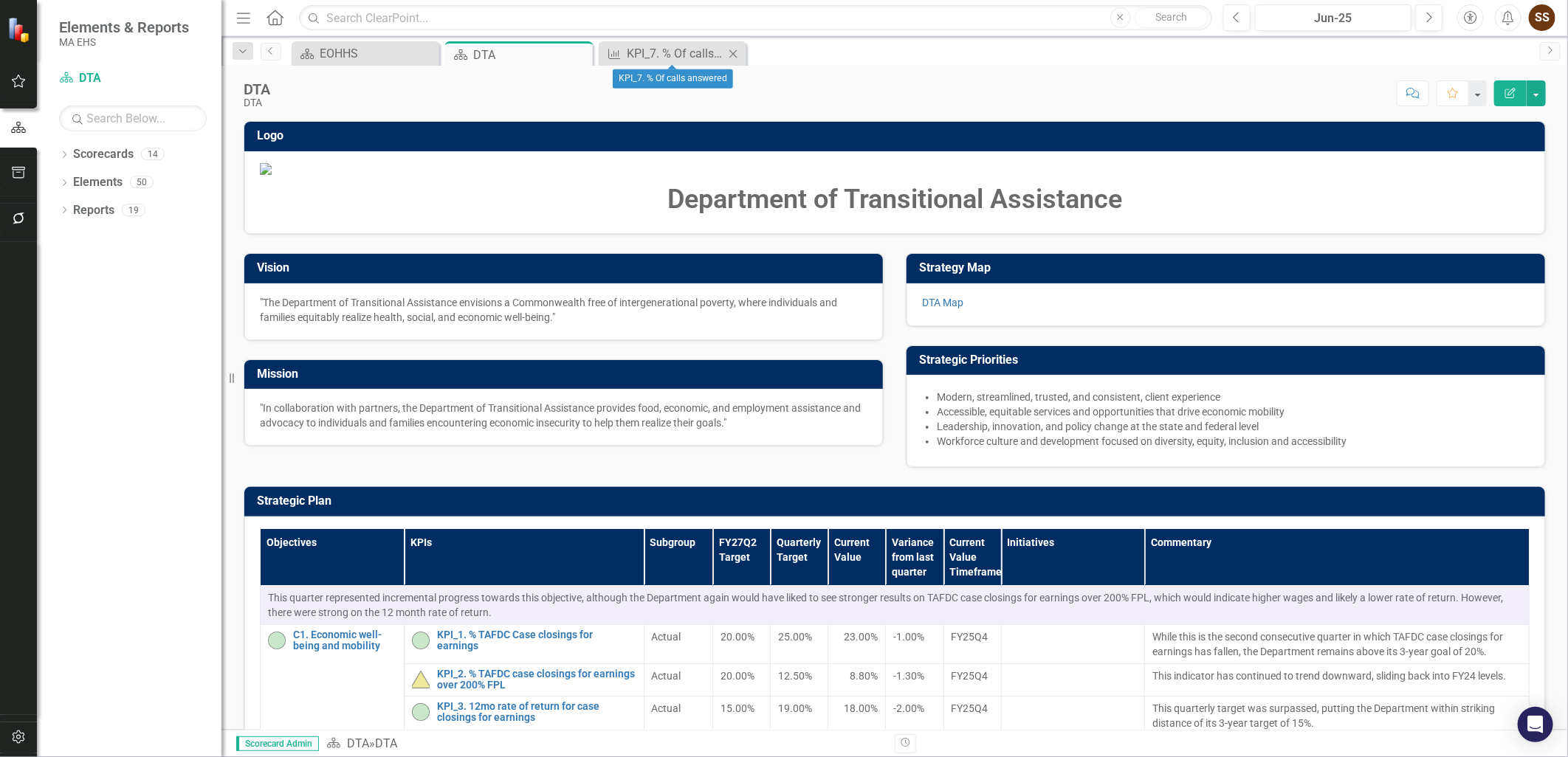
click at [734, 58] on icon "Close" at bounding box center [732, 54] width 14 height 12
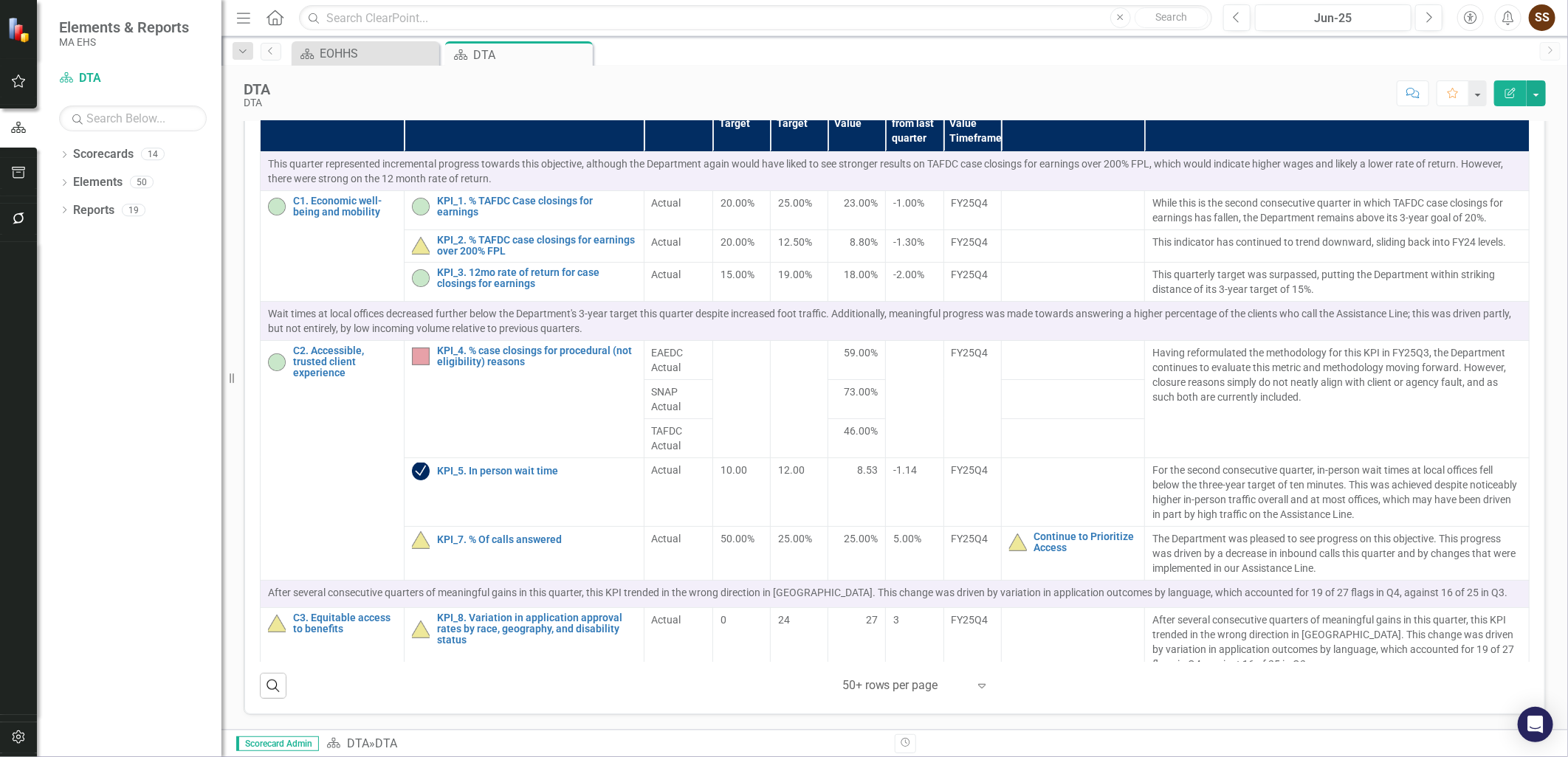
scroll to position [574, 0]
